Goal: Transaction & Acquisition: Purchase product/service

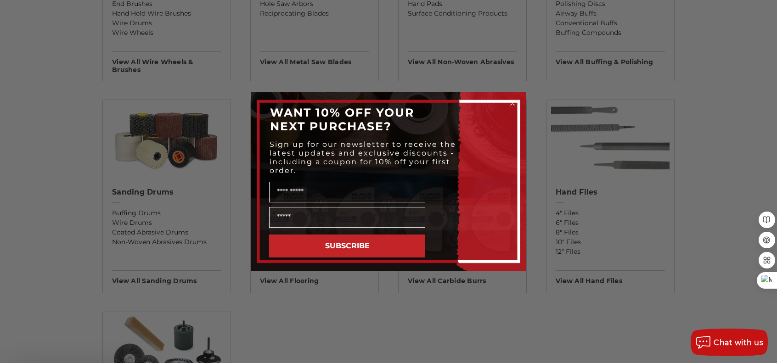
scroll to position [734, 0]
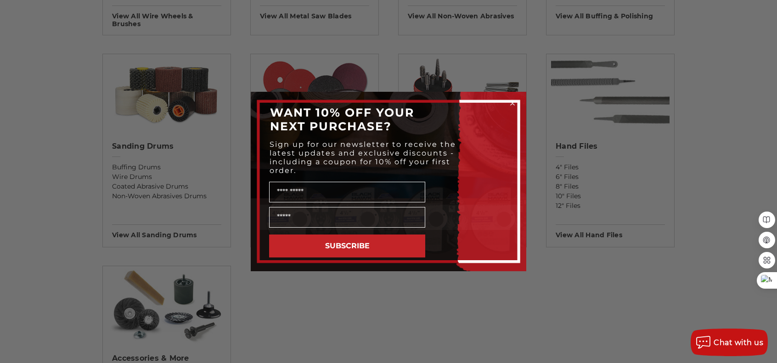
click at [513, 101] on icon "Close dialog" at bounding box center [512, 103] width 4 height 4
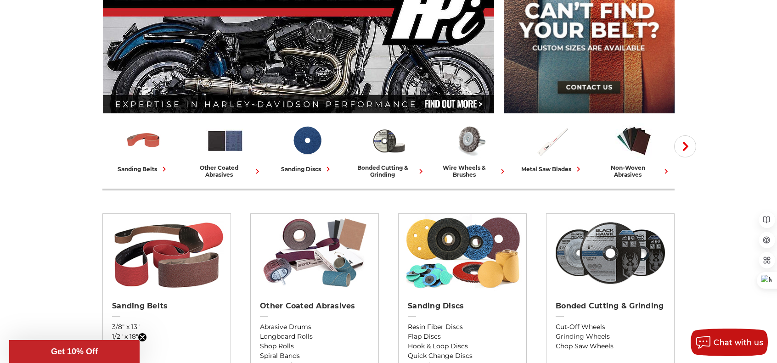
scroll to position [0, 0]
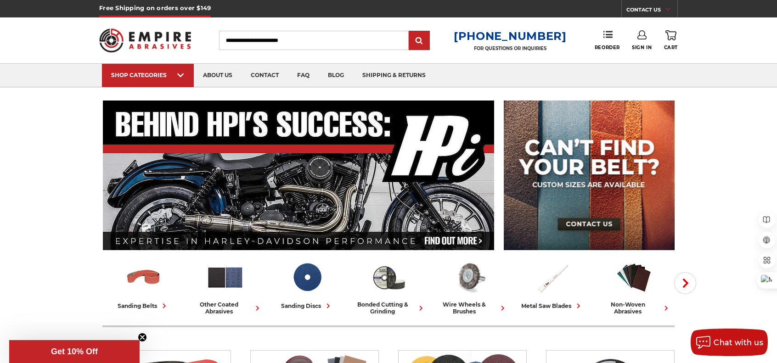
click at [317, 42] on input "Search" at bounding box center [314, 40] width 190 height 19
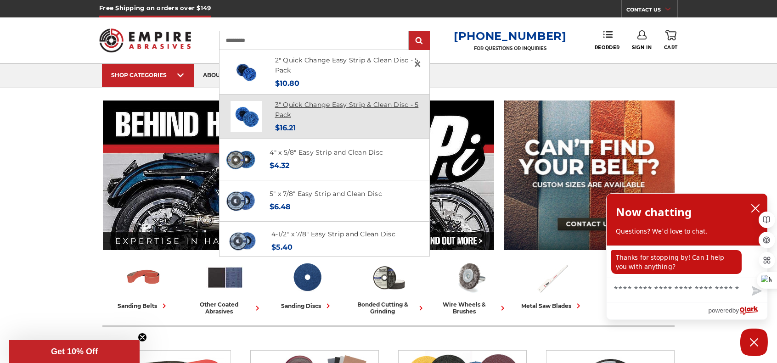
type input "*********"
click at [320, 103] on link "3" Quick Change Easy Strip & Clean Disc - 5 Pack" at bounding box center [347, 110] width 144 height 19
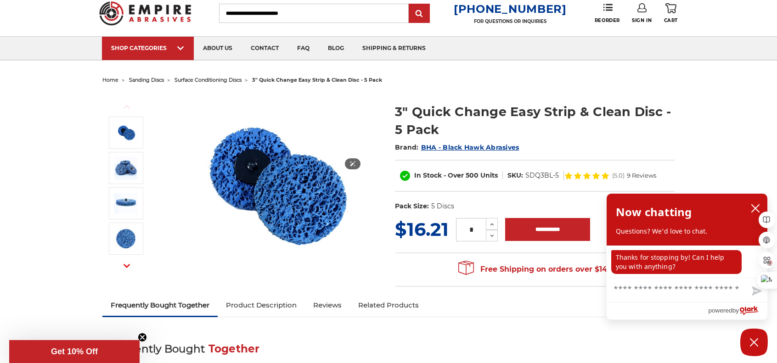
scroll to position [46, 0]
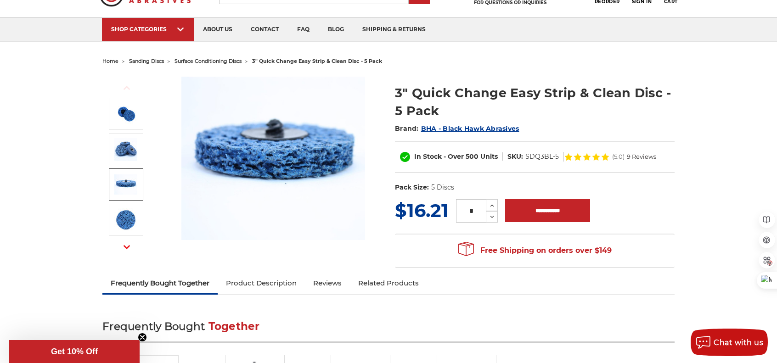
click at [123, 180] on img at bounding box center [125, 184] width 23 height 20
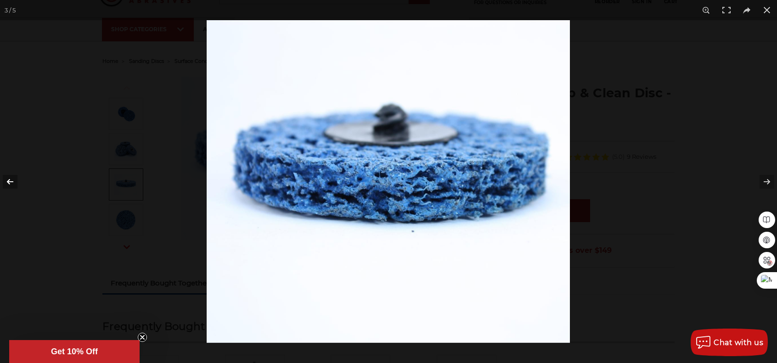
click at [7, 180] on button at bounding box center [16, 182] width 32 height 46
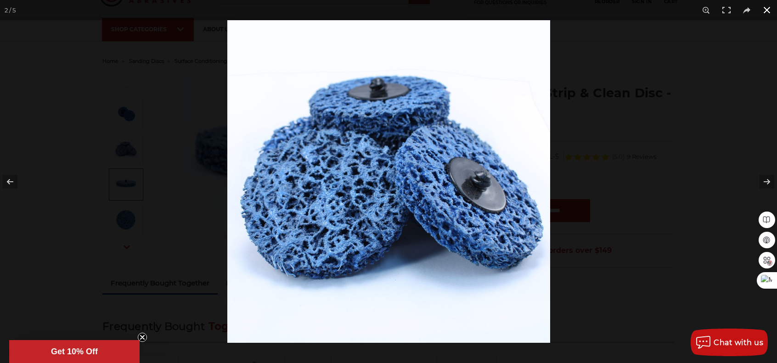
click at [765, 10] on button at bounding box center [766, 10] width 20 height 20
